Goal: Book appointment/travel/reservation

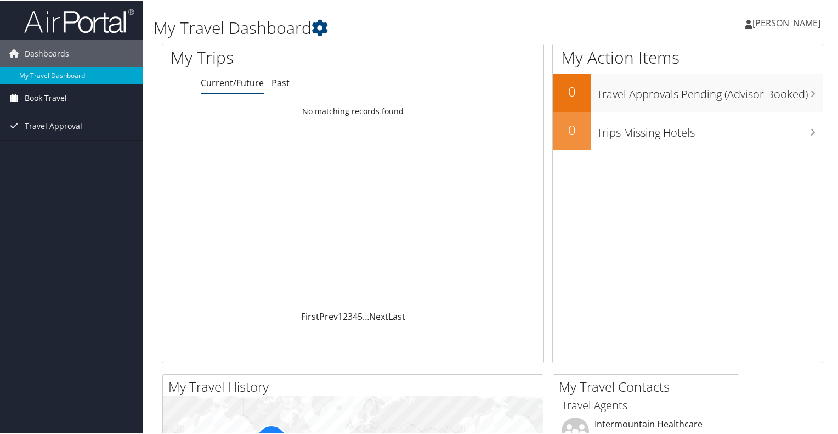
click at [46, 98] on span "Book Travel" at bounding box center [46, 96] width 42 height 27
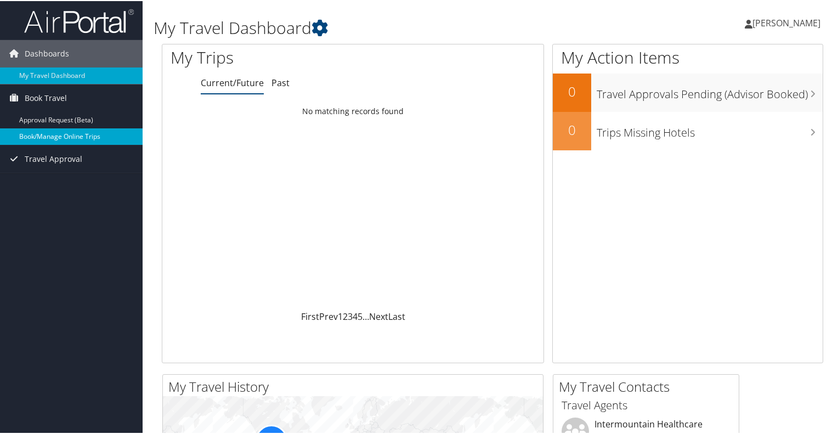
click at [46, 138] on link "Book/Manage Online Trips" at bounding box center [71, 135] width 143 height 16
click at [288, 86] on ul "Current/Future Past" at bounding box center [372, 82] width 343 height 20
click at [82, 136] on link "Book/Manage Online Trips" at bounding box center [71, 135] width 143 height 16
